Goal: Information Seeking & Learning: Get advice/opinions

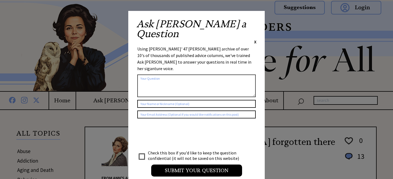
click at [254, 39] on span "X" at bounding box center [255, 41] width 2 height 5
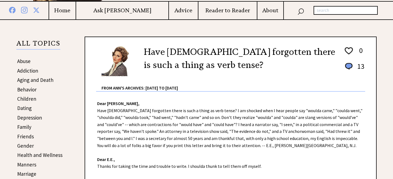
scroll to position [89, 0]
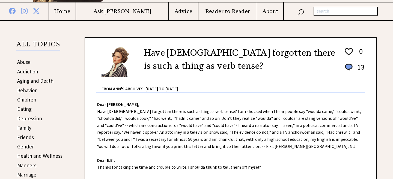
click at [33, 90] on link "Behavior" at bounding box center [26, 90] width 19 height 7
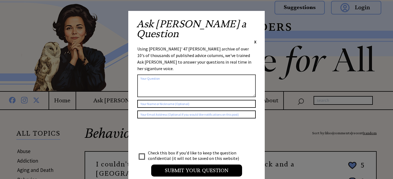
click at [255, 39] on span "X" at bounding box center [255, 41] width 2 height 5
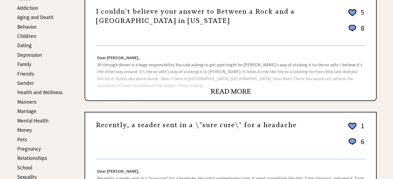
scroll to position [154, 0]
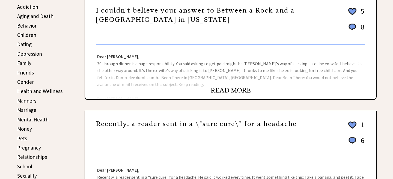
click at [224, 91] on link "READ MORE" at bounding box center [231, 90] width 40 height 8
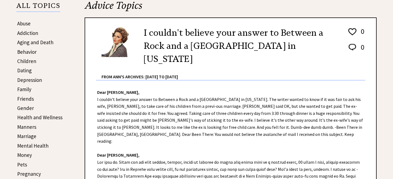
scroll to position [127, 0]
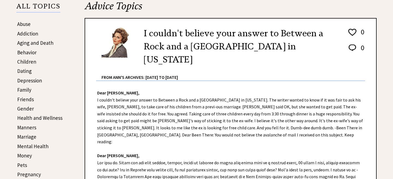
click at [28, 63] on link "Children" at bounding box center [26, 61] width 19 height 7
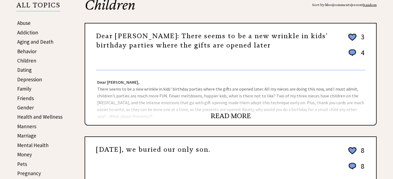
scroll to position [129, 0]
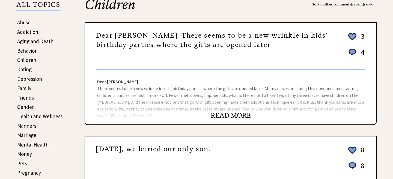
click at [233, 113] on link "READ MORE" at bounding box center [231, 115] width 40 height 8
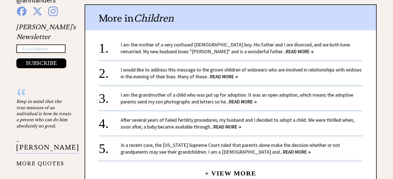
scroll to position [423, 0]
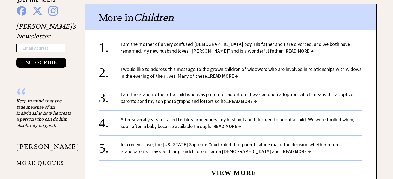
click at [157, 49] on link "I am the mother of a very confused [DEMOGRAPHIC_DATA] boy. His father and I are…" at bounding box center [235, 47] width 229 height 13
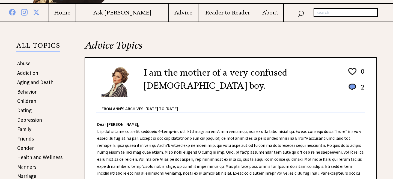
scroll to position [64, 0]
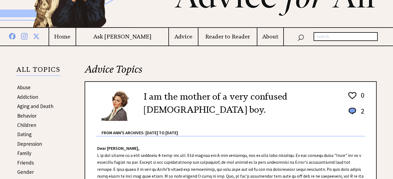
drag, startPoint x: 174, startPoint y: 94, endPoint x: 101, endPoint y: 132, distance: 81.8
click at [151, 102] on h2 "I am the mother of a very confused 5-year-old boy." at bounding box center [241, 103] width 195 height 26
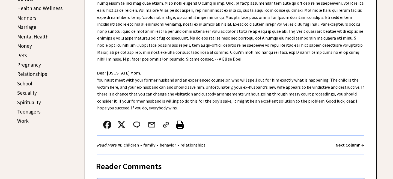
scroll to position [280, 0]
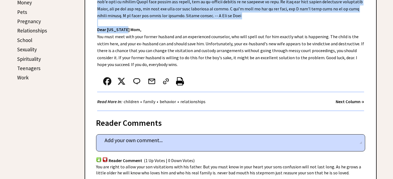
drag, startPoint x: 101, startPoint y: 134, endPoint x: 150, endPoint y: 26, distance: 118.0
click at [150, 26] on div "Dear Ann Landers, Dear Ohio Mom, You must meet with your former husband and an …" at bounding box center [230, 15] width 291 height 191
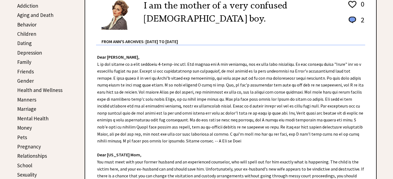
scroll to position [131, 0]
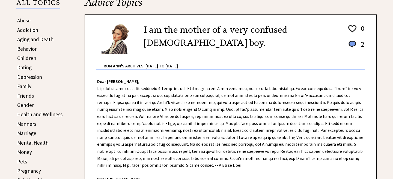
drag, startPoint x: 172, startPoint y: 62, endPoint x: 96, endPoint y: 82, distance: 78.5
click at [96, 82] on div "Dear Ann Landers, Dear Ohio Mom, You must meet with your former husband and an …" at bounding box center [230, 165] width 291 height 191
copy div "Dear Ann Landers, I am the mother of a very confused 5-year-old boy. His father…"
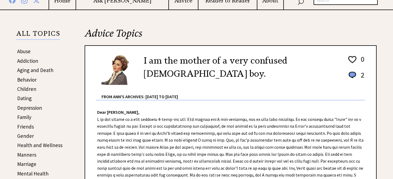
scroll to position [97, 0]
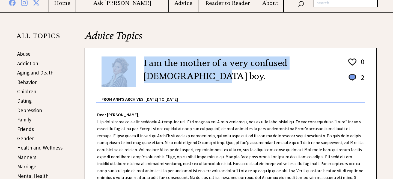
drag, startPoint x: 176, startPoint y: 77, endPoint x: 132, endPoint y: 60, distance: 47.2
click at [132, 60] on div "I am the mother of a very confused 5-year-old boy. 0 2 0 2 From Ann's Archives:…" at bounding box center [230, 77] width 269 height 50
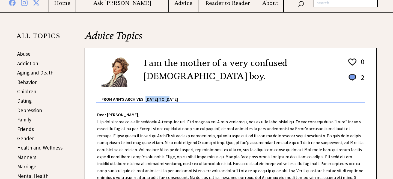
drag, startPoint x: 175, startPoint y: 102, endPoint x: 147, endPoint y: 101, distance: 27.6
click at [147, 101] on div "From Ann's Archives: [DATE] to [DATE]" at bounding box center [234, 95] width 264 height 14
copy div "1955 to 2002"
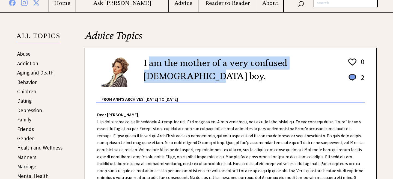
drag, startPoint x: 156, startPoint y: 78, endPoint x: 151, endPoint y: 69, distance: 10.4
click at [151, 69] on h2 "I am the mother of a very confused 5-year-old boy." at bounding box center [241, 69] width 195 height 26
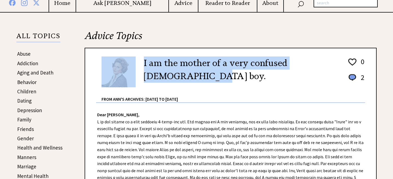
drag, startPoint x: 167, startPoint y: 78, endPoint x: 134, endPoint y: 60, distance: 37.6
click at [134, 60] on div "I am the mother of a very confused 5-year-old boy. 0 2 0 2 From Ann's Archives:…" at bounding box center [230, 77] width 269 height 50
copy div "I am the mother of a very confused 5-year-old boy."
